Goal: Navigation & Orientation: Find specific page/section

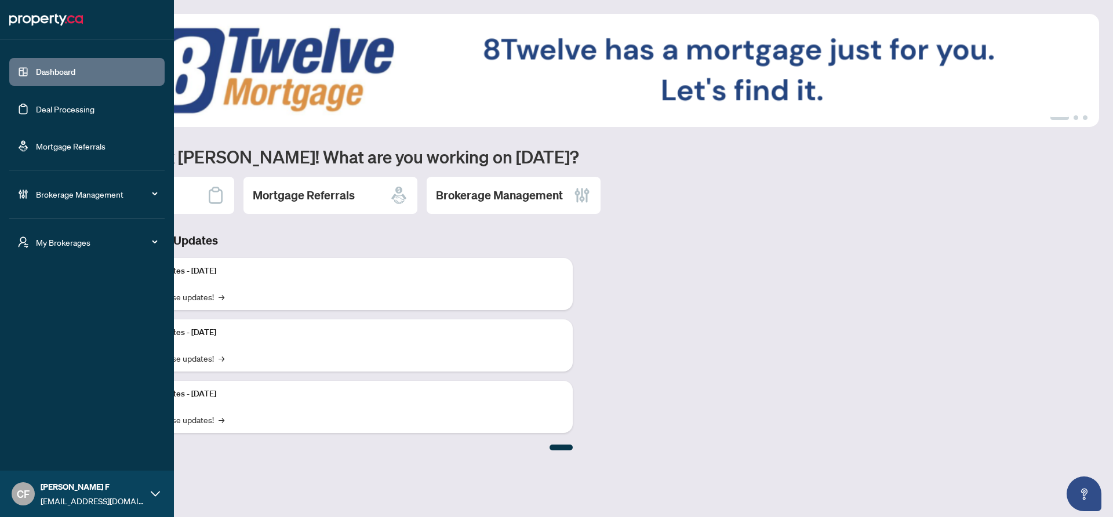
click at [95, 257] on li "My Brokerages" at bounding box center [86, 242] width 155 height 46
click at [94, 244] on span "My Brokerages" at bounding box center [96, 242] width 121 height 13
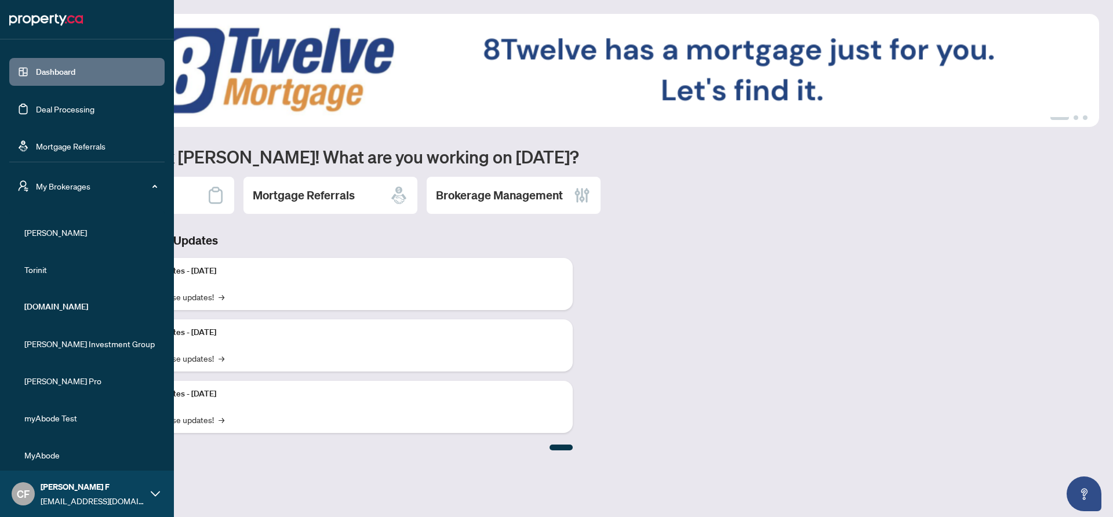
click at [48, 228] on span "RAHR" at bounding box center [90, 232] width 132 height 13
